Goal: Task Accomplishment & Management: Complete application form

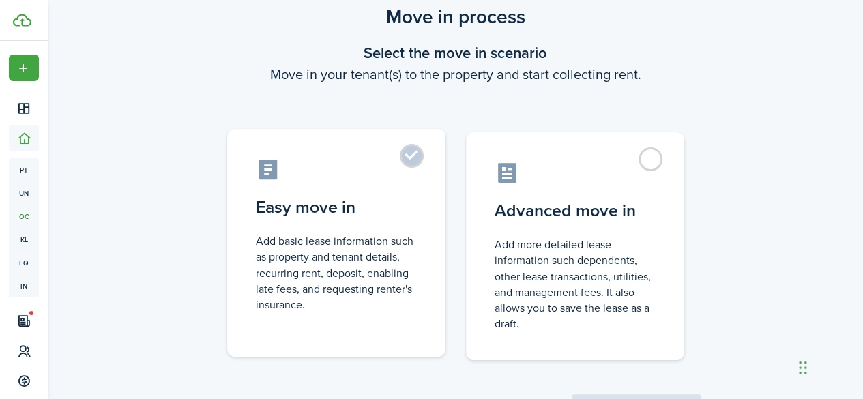
scroll to position [108, 0]
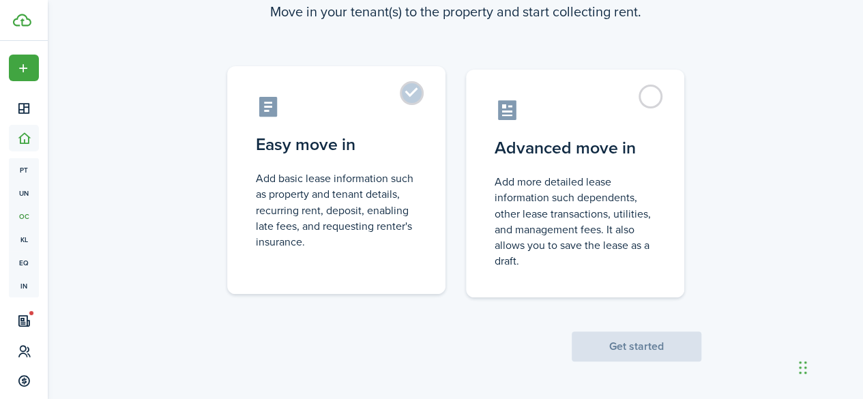
click at [407, 113] on control-radio-card-icon at bounding box center [336, 107] width 161 height 24
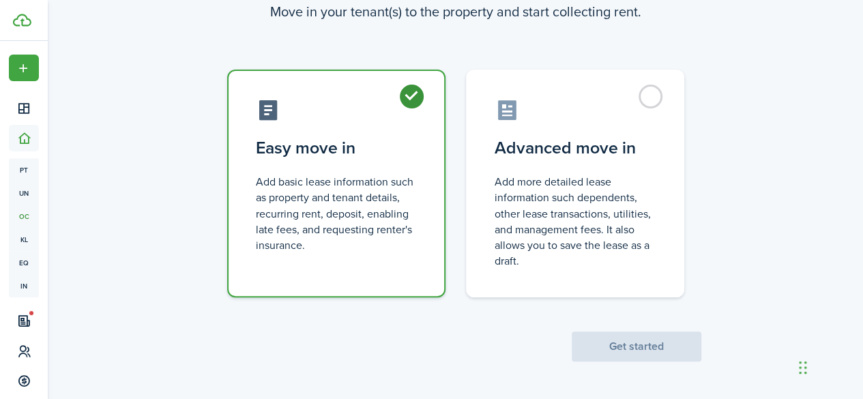
radio input "true"
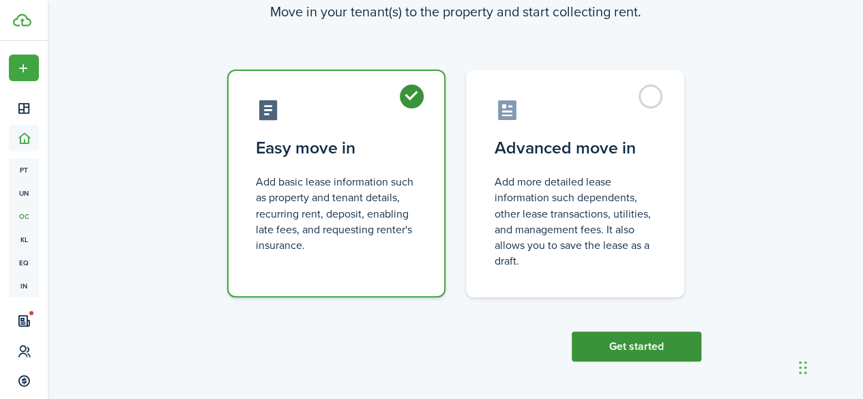
click at [635, 351] on button "Get started" at bounding box center [637, 347] width 130 height 30
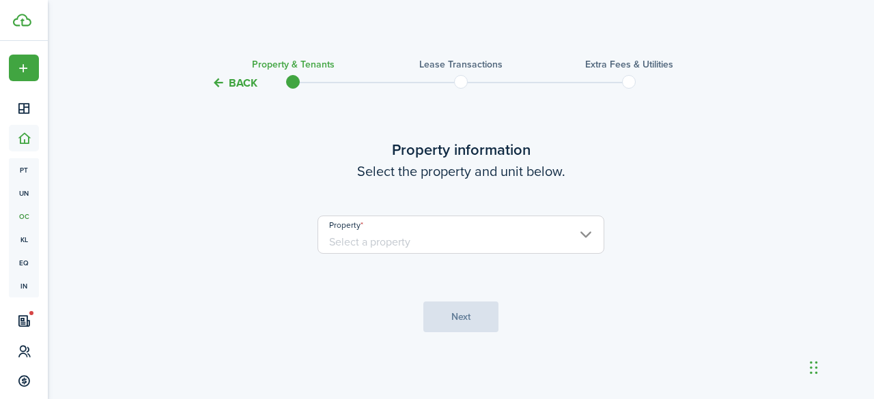
click at [388, 240] on input "Property" at bounding box center [460, 235] width 287 height 38
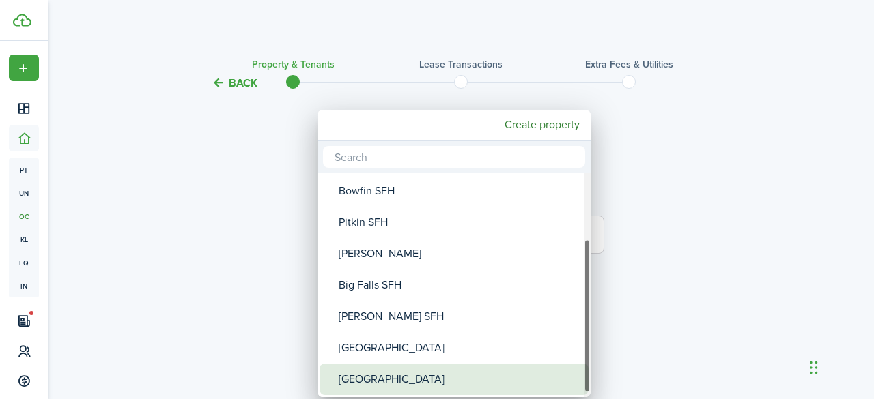
click at [403, 365] on div "[GEOGRAPHIC_DATA]" at bounding box center [460, 379] width 242 height 31
type input "[GEOGRAPHIC_DATA]"
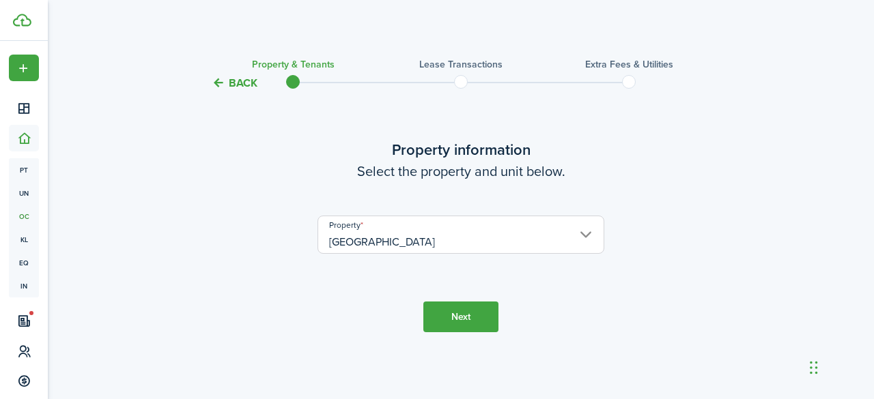
click at [450, 316] on button "Next" at bounding box center [460, 317] width 75 height 31
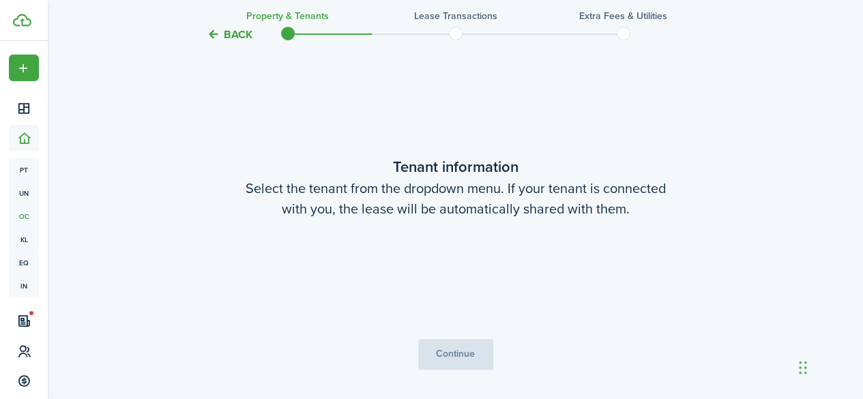
scroll to position [308, 0]
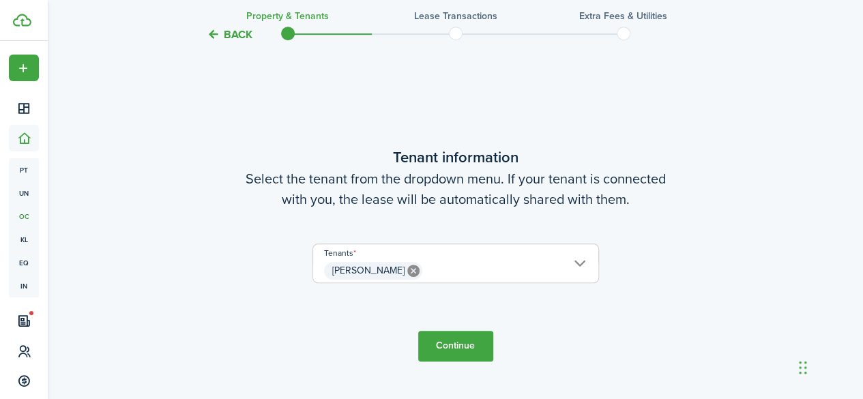
click at [448, 338] on button "Continue" at bounding box center [455, 346] width 75 height 31
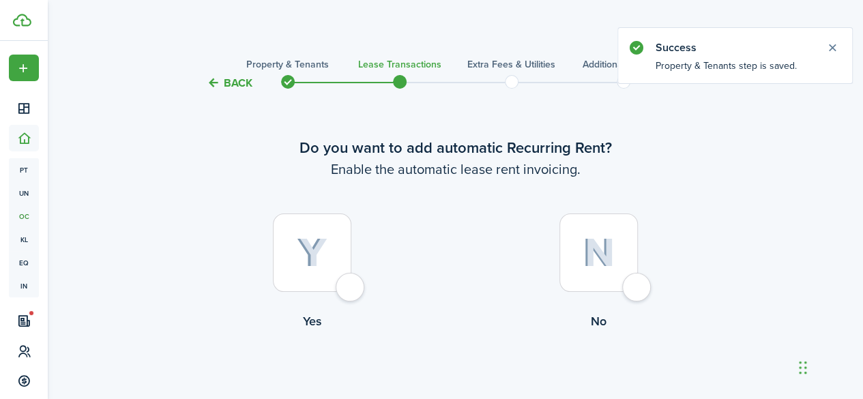
click at [347, 290] on div at bounding box center [312, 253] width 78 height 78
radio input "true"
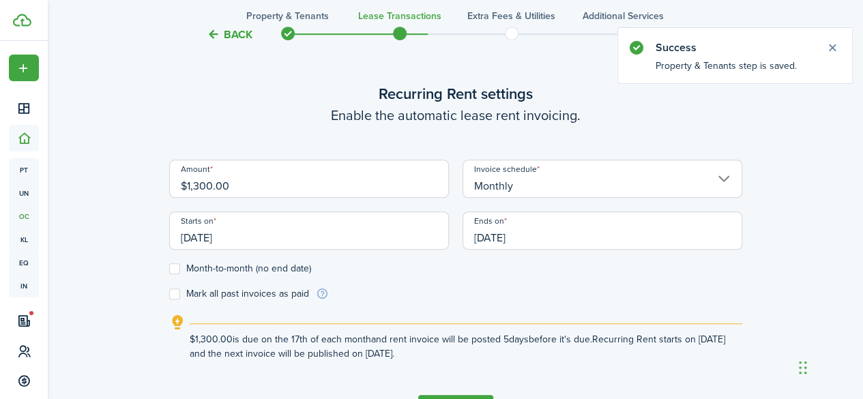
scroll to position [375, 0]
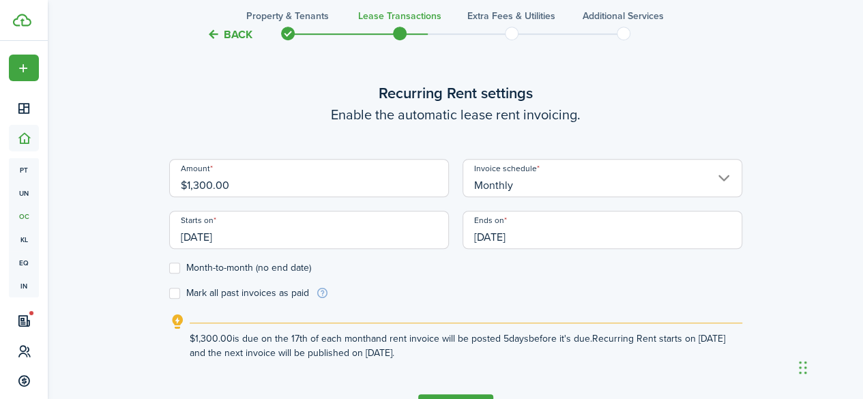
click at [210, 186] on input "$1,300.00" at bounding box center [309, 178] width 280 height 38
type input "$1,375.00"
click at [239, 234] on input "[DATE]" at bounding box center [309, 230] width 280 height 38
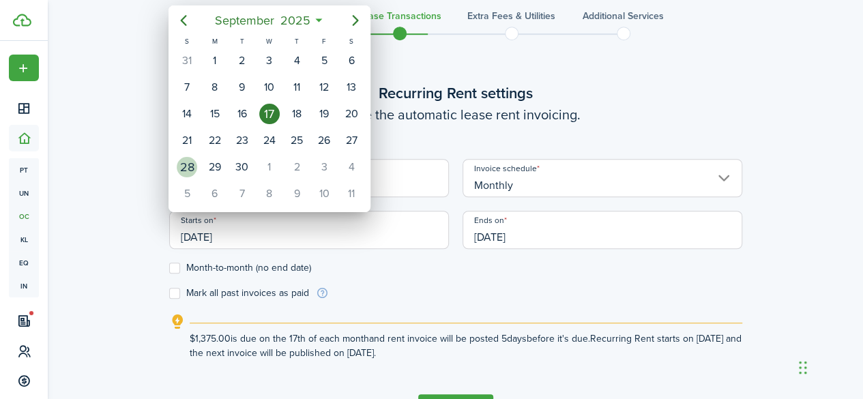
click at [187, 157] on div "28" at bounding box center [187, 167] width 20 height 20
type input "[DATE]"
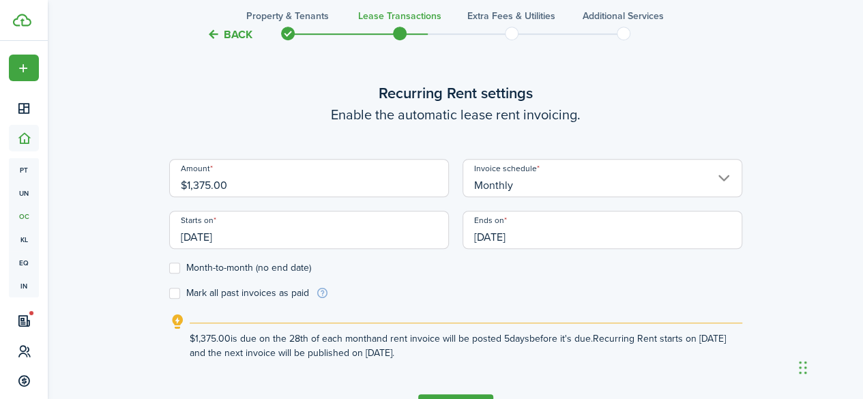
click at [541, 240] on input "[DATE]" at bounding box center [603, 230] width 280 height 38
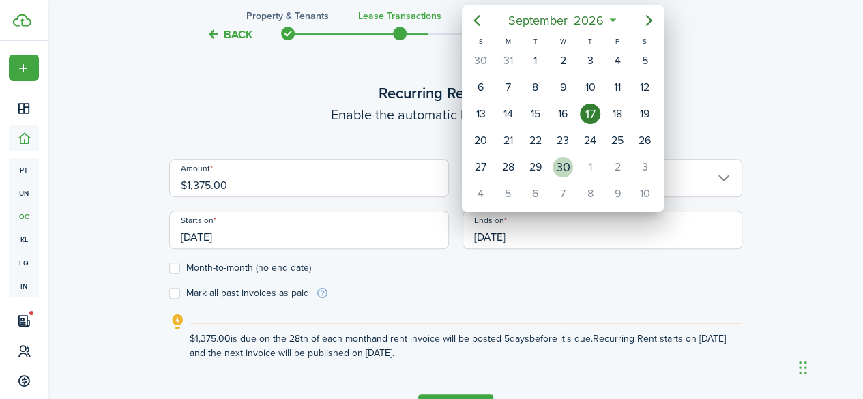
click at [561, 157] on div "30" at bounding box center [563, 167] width 20 height 20
type input "[DATE]"
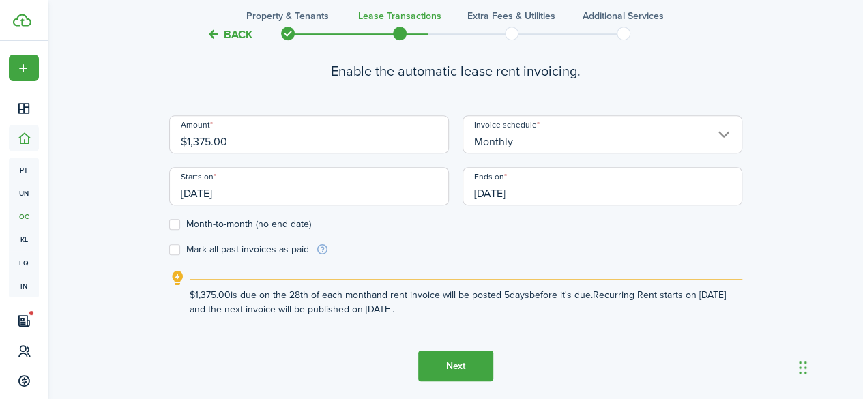
scroll to position [467, 0]
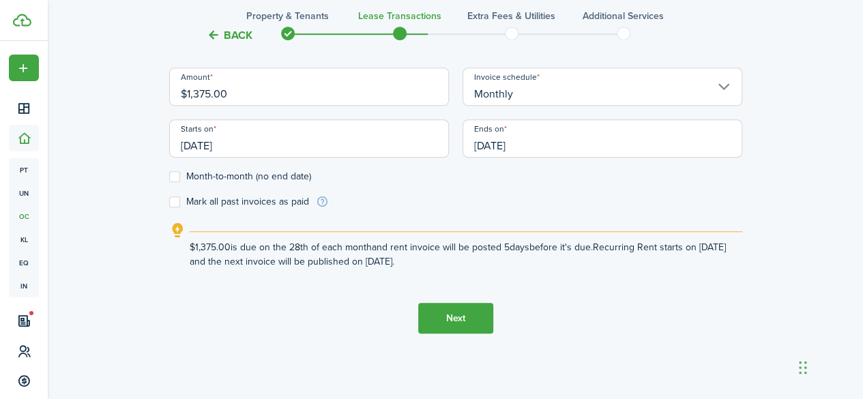
click at [248, 136] on input "[DATE]" at bounding box center [309, 138] width 280 height 38
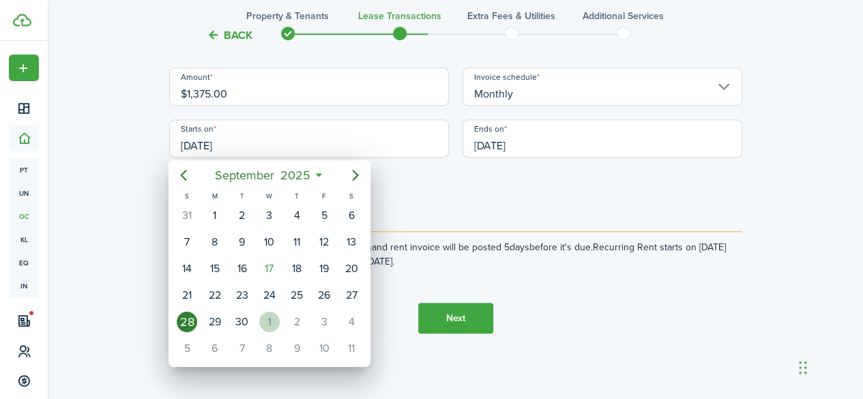
click at [257, 309] on div "[DATE]" at bounding box center [269, 322] width 27 height 26
type input "[DATE]"
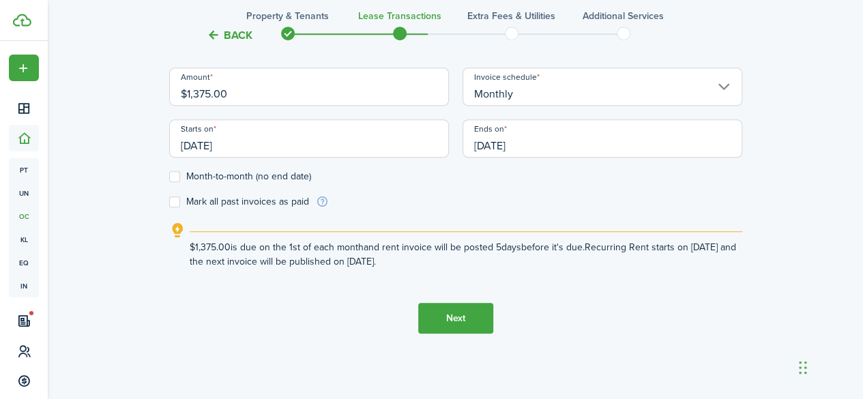
click at [466, 326] on button "Next" at bounding box center [455, 318] width 75 height 31
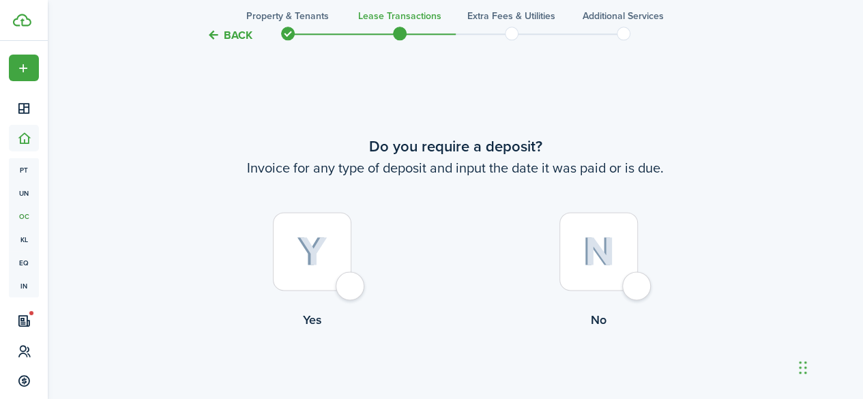
scroll to position [775, 0]
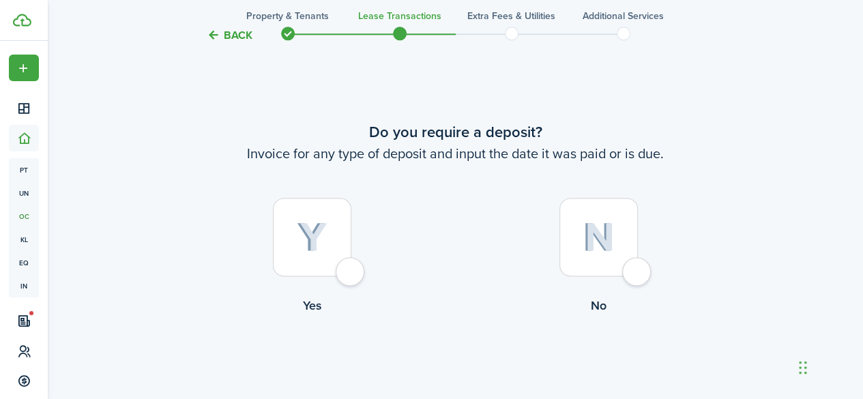
click at [345, 273] on div at bounding box center [312, 237] width 78 height 78
radio input "true"
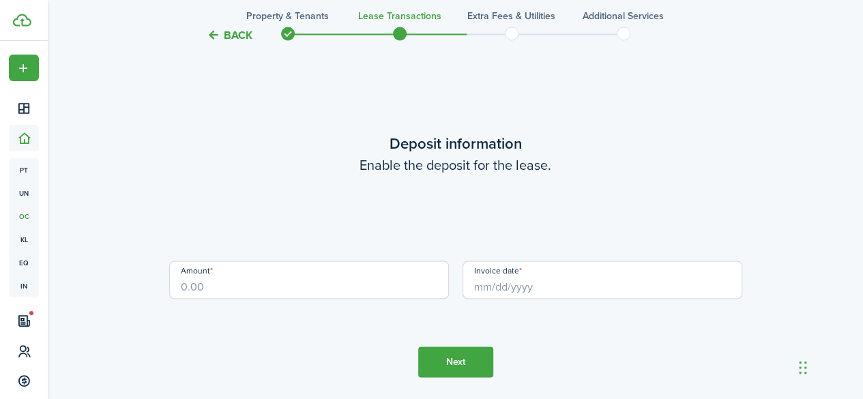
scroll to position [1174, 0]
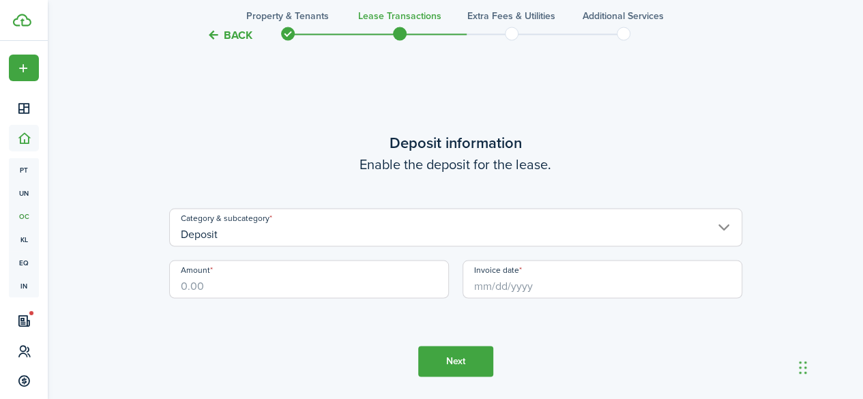
click at [294, 279] on input "Amount" at bounding box center [309, 279] width 280 height 38
click at [483, 270] on input "Invoice date" at bounding box center [603, 279] width 280 height 38
type input "$1,650.00"
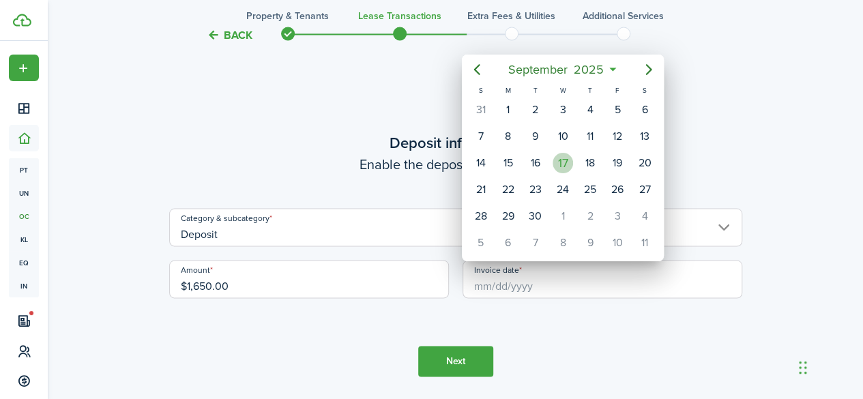
click at [562, 162] on div "17" at bounding box center [563, 163] width 20 height 20
type input "[DATE]"
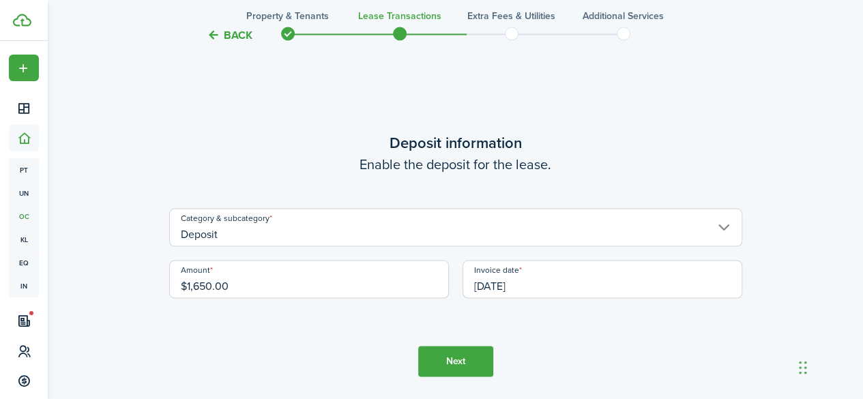
click at [441, 357] on button "Next" at bounding box center [455, 361] width 75 height 31
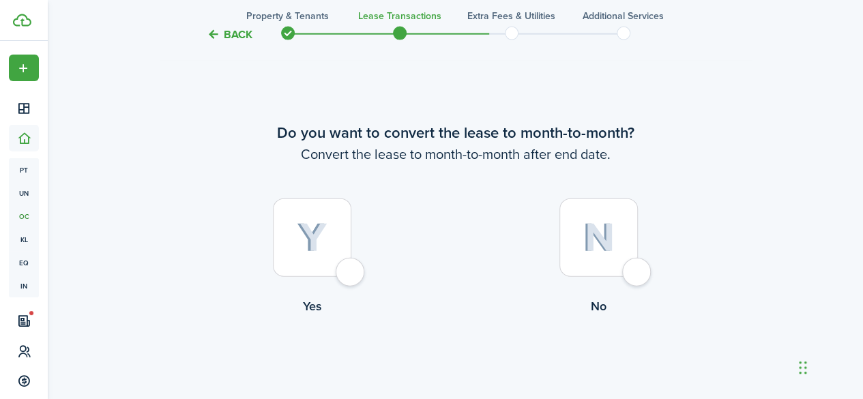
scroll to position [1574, 0]
click at [352, 269] on div at bounding box center [312, 236] width 78 height 78
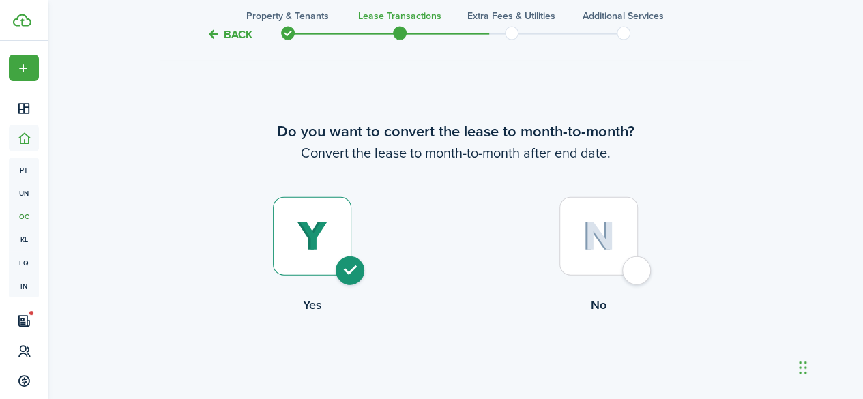
radio input "true"
click at [458, 358] on button "Continue" at bounding box center [455, 370] width 75 height 31
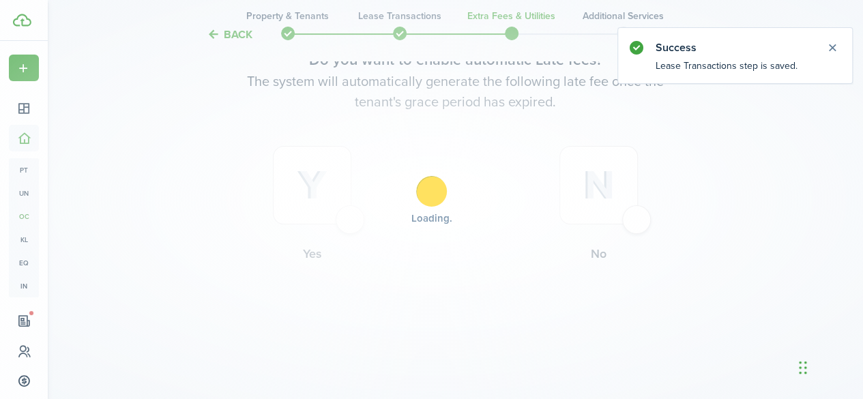
scroll to position [0, 0]
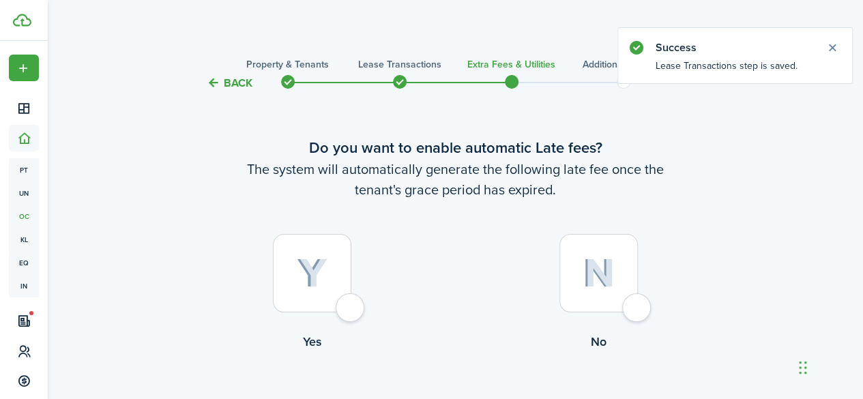
click at [352, 304] on div at bounding box center [312, 273] width 78 height 78
radio input "true"
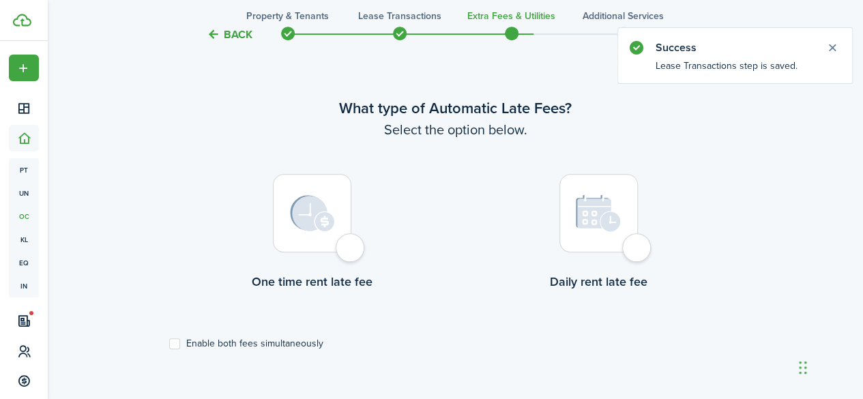
scroll to position [396, 0]
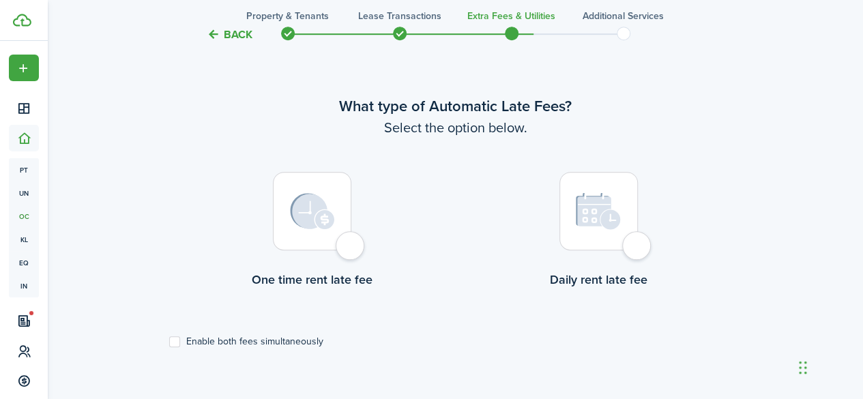
click at [352, 251] on div at bounding box center [312, 211] width 78 height 78
radio input "true"
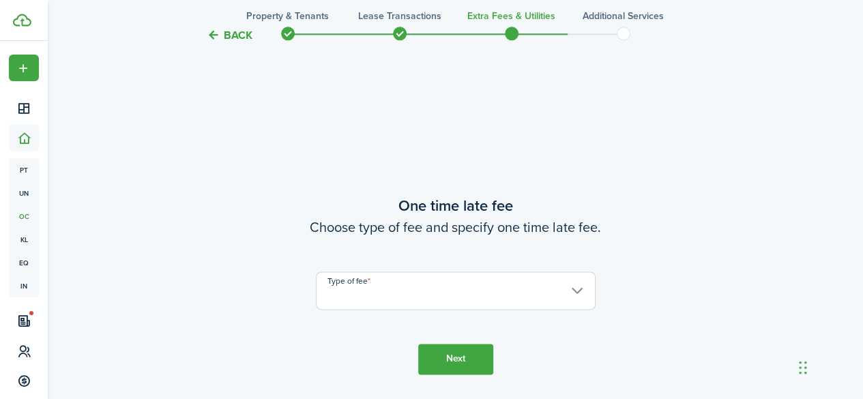
scroll to position [795, 0]
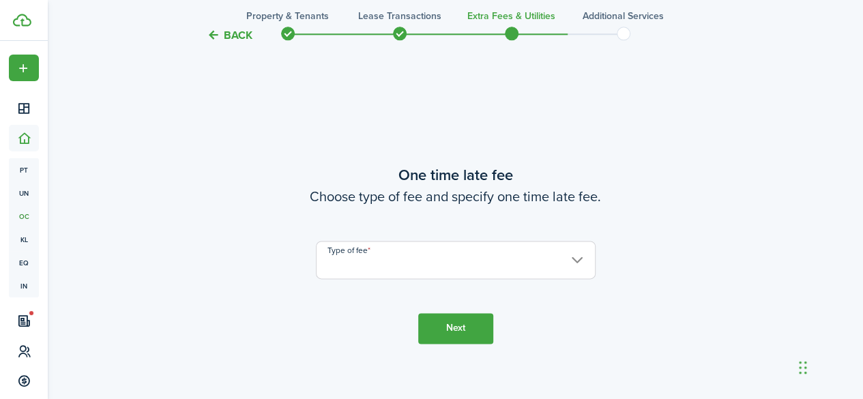
click at [354, 251] on input "Type of fee" at bounding box center [456, 260] width 280 height 38
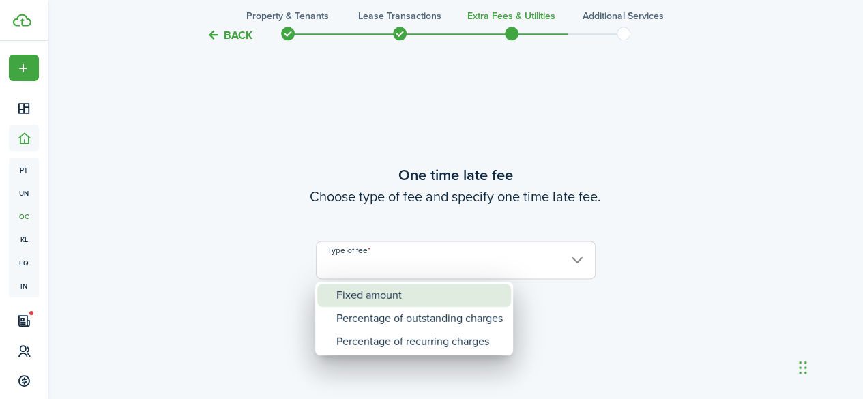
click at [367, 291] on div "Fixed amount" at bounding box center [420, 295] width 167 height 23
type input "Fixed amount"
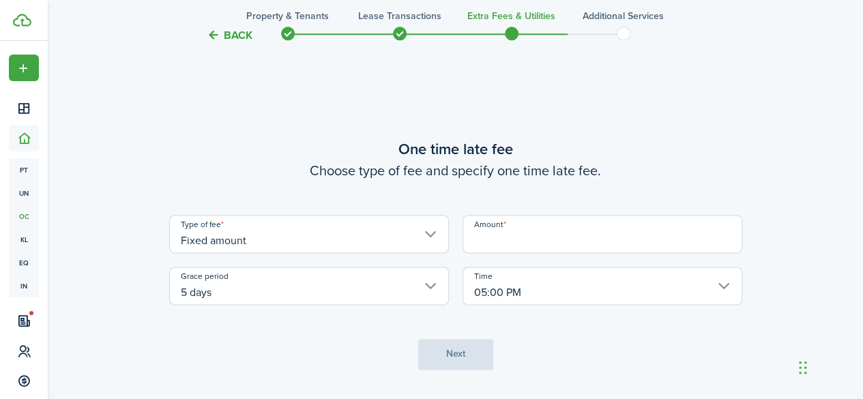
click at [486, 238] on input "Amount" at bounding box center [603, 234] width 280 height 38
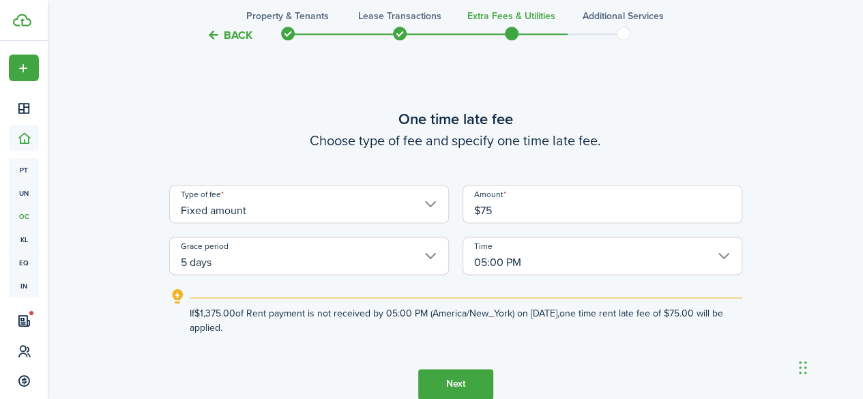
click at [283, 255] on input "5 days" at bounding box center [309, 256] width 280 height 38
type input "$75.00"
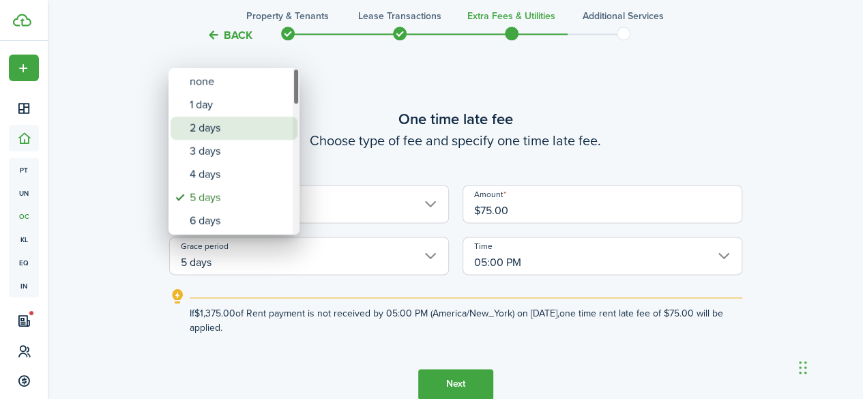
click at [208, 134] on div "2 days" at bounding box center [240, 128] width 100 height 23
type input "2 days"
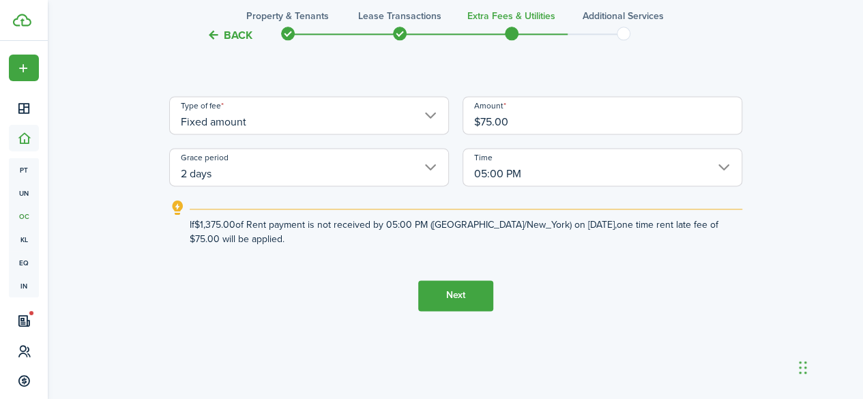
scroll to position [887, 0]
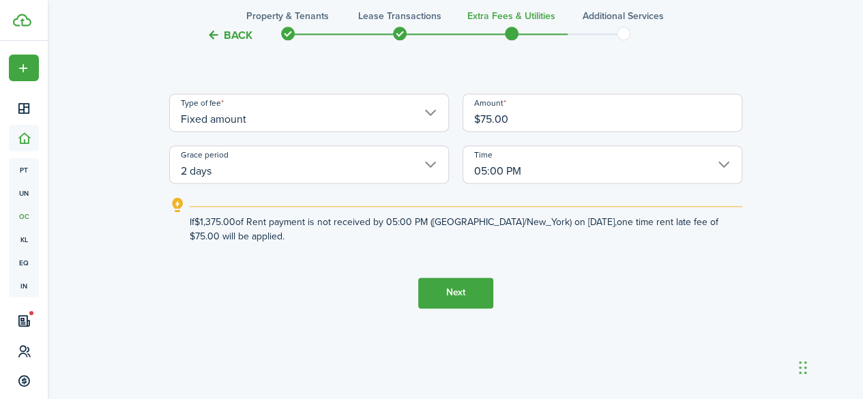
click at [470, 287] on button "Next" at bounding box center [455, 293] width 75 height 31
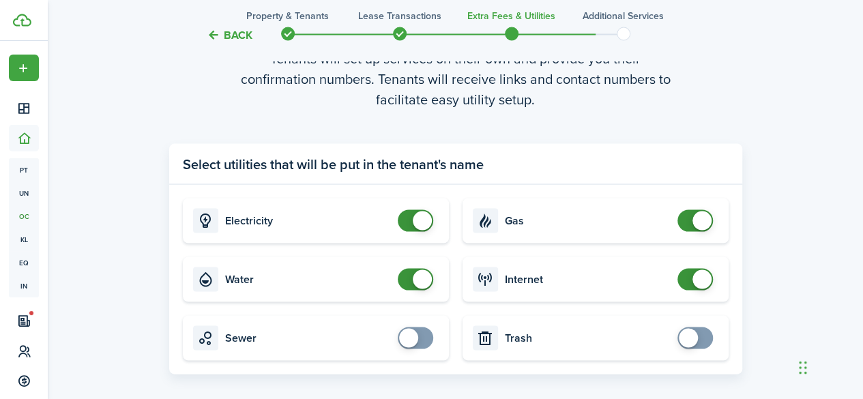
scroll to position [1252, 0]
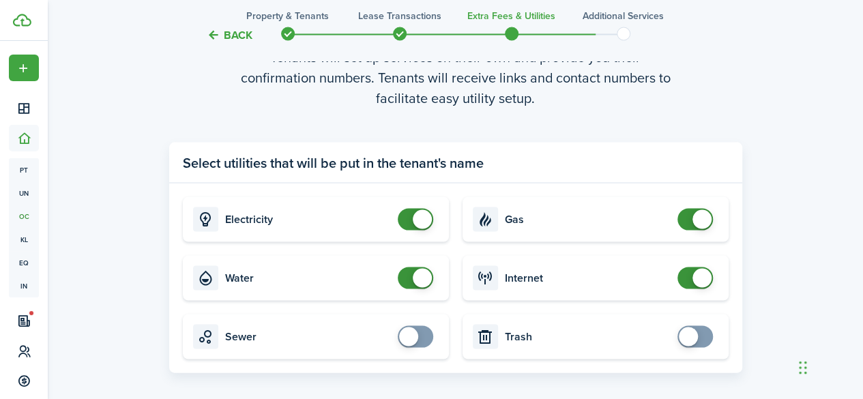
checkbox input "false"
click at [411, 279] on span at bounding box center [416, 278] width 14 height 22
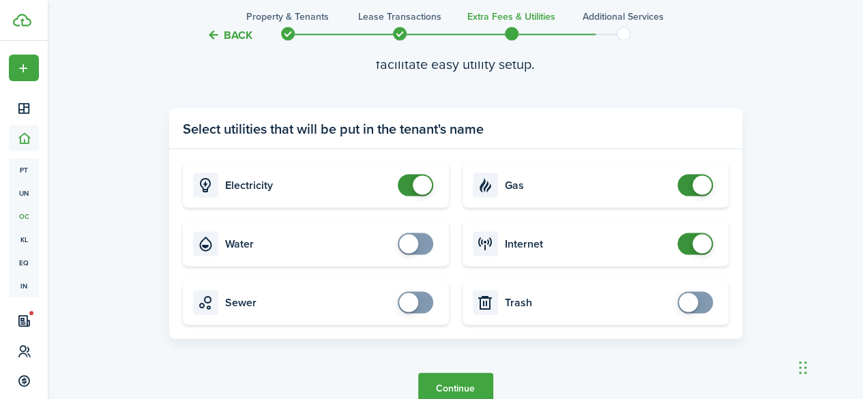
scroll to position [1287, 0]
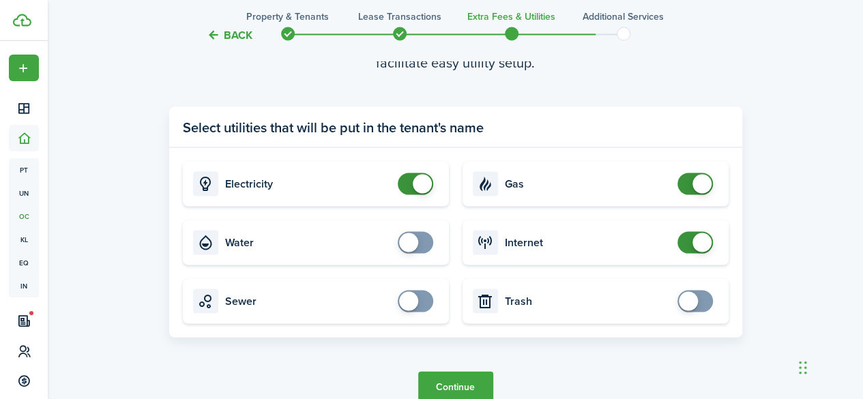
click at [442, 377] on button "Continue" at bounding box center [455, 386] width 75 height 31
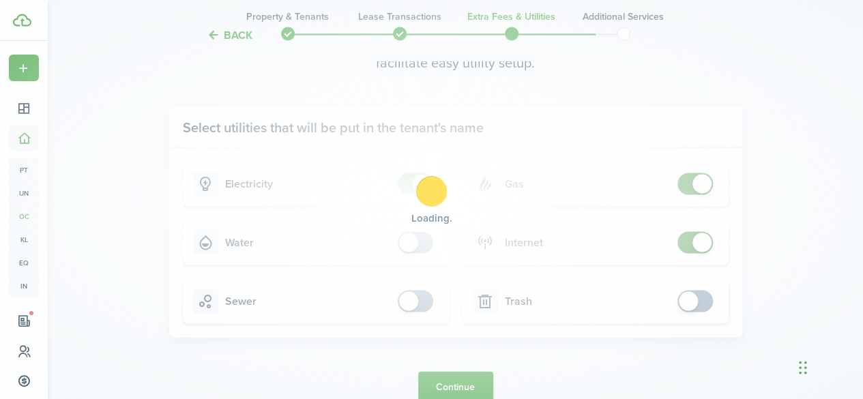
scroll to position [0, 0]
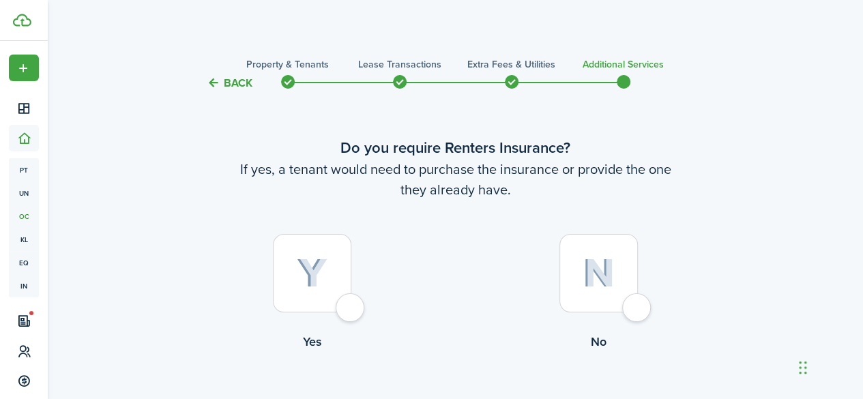
click at [628, 311] on div at bounding box center [599, 273] width 78 height 78
radio input "true"
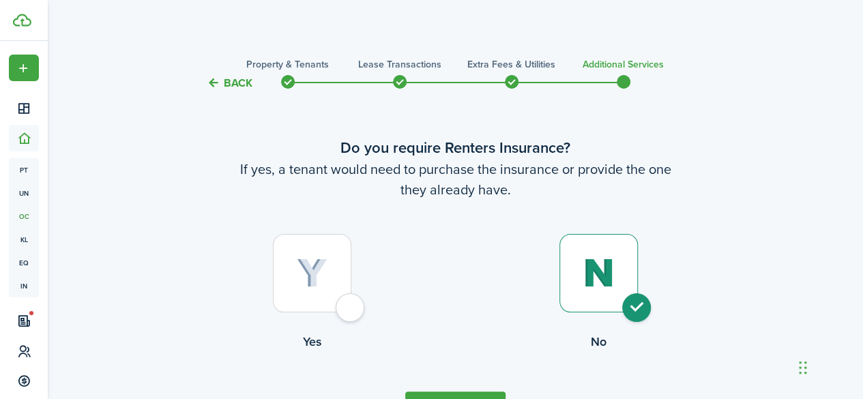
scroll to position [87, 0]
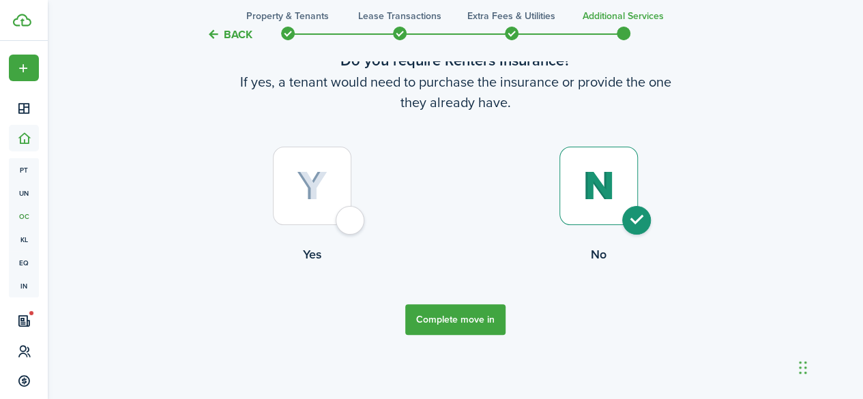
click at [428, 320] on button "Complete move in" at bounding box center [455, 319] width 100 height 31
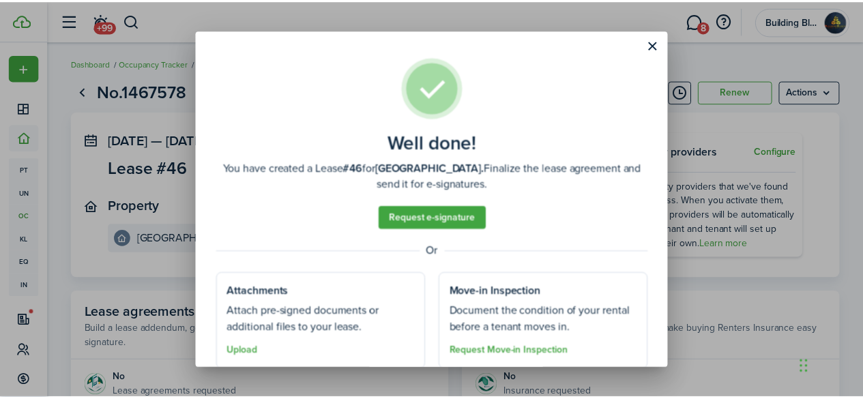
scroll to position [46, 0]
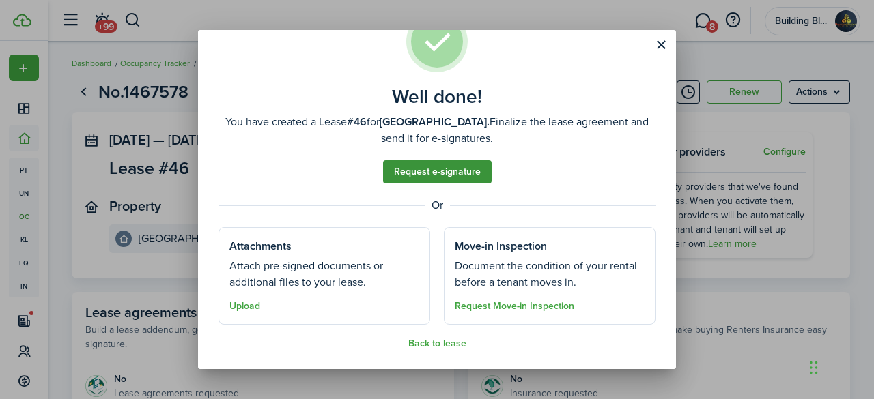
click at [411, 182] on link "Request e-signature" at bounding box center [437, 171] width 109 height 23
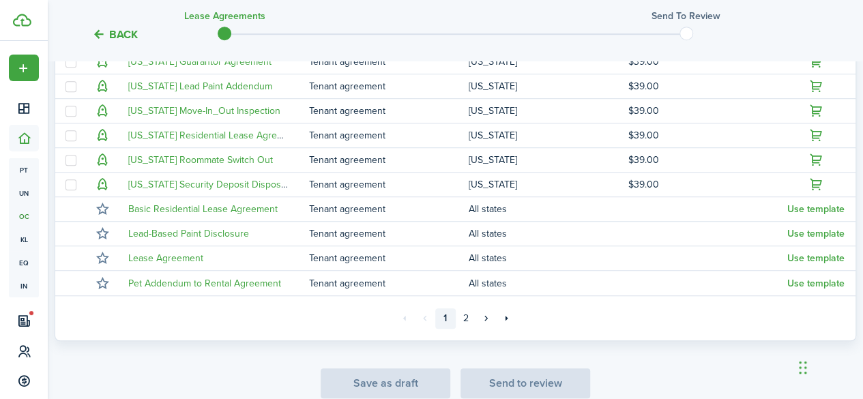
scroll to position [399, 0]
click at [468, 312] on link "2" at bounding box center [466, 318] width 20 height 20
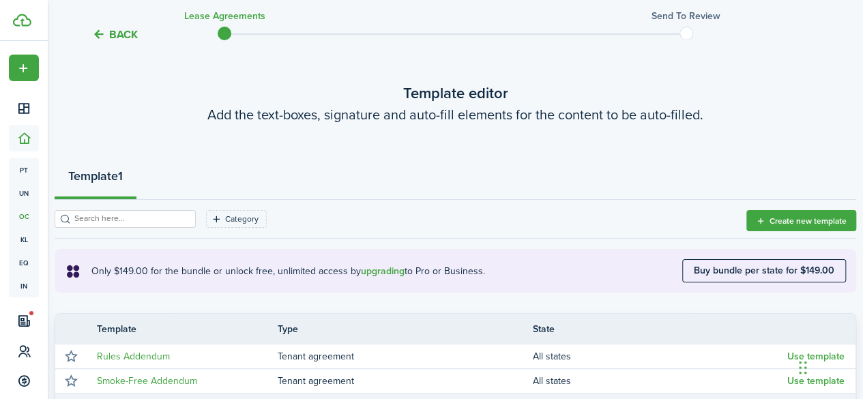
scroll to position [240, 0]
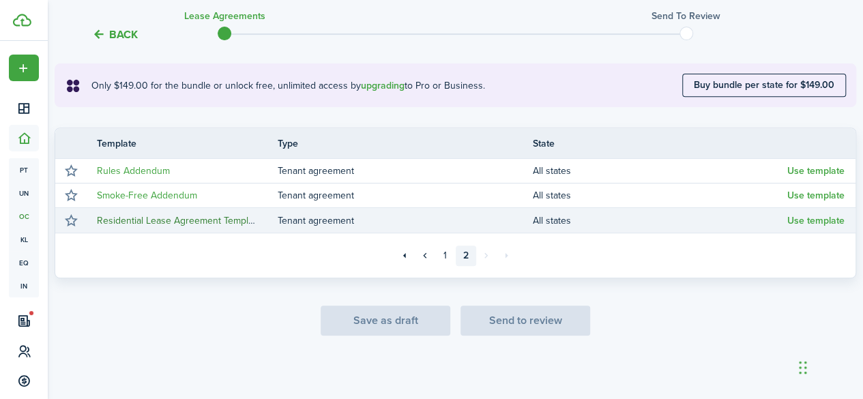
click at [175, 220] on link "Residential Lease Agreement Template" at bounding box center [179, 221] width 164 height 14
